Goal: Task Accomplishment & Management: Manage account settings

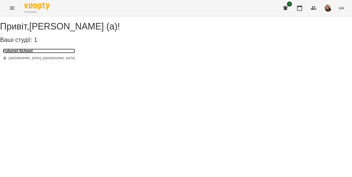
click at [31, 53] on h3 "Futurist School" at bounding box center [39, 51] width 72 height 5
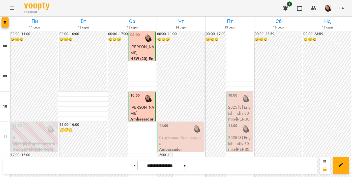
click at [185, 135] on span "Струмскас Олександра" at bounding box center [180, 140] width 42 height 11
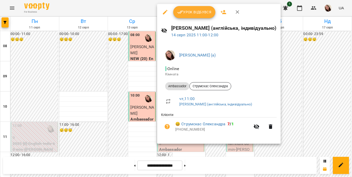
click at [195, 13] on span "Урок відбувся" at bounding box center [194, 12] width 34 height 6
